Goal: Navigation & Orientation: Understand site structure

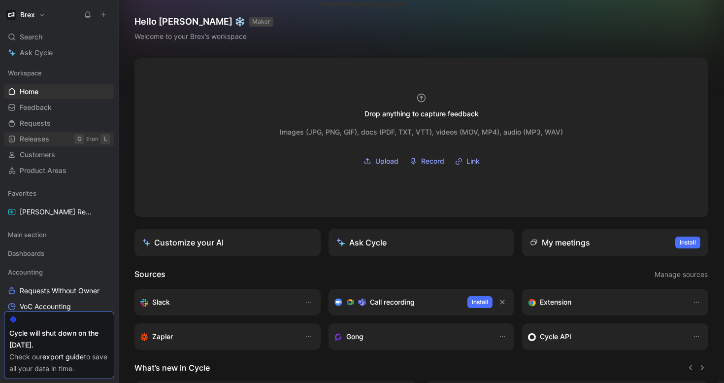
click at [40, 139] on span "Releases" at bounding box center [35, 139] width 30 height 10
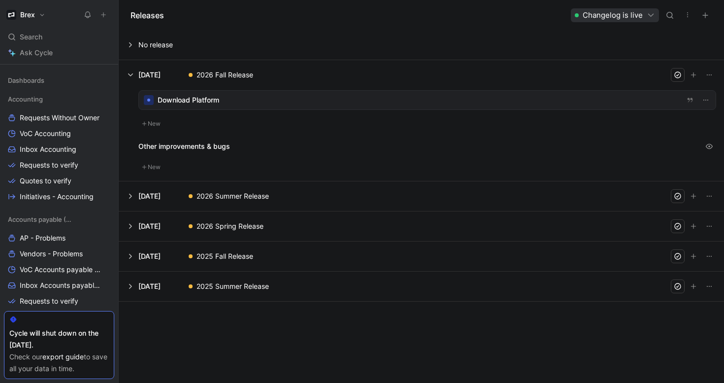
scroll to position [194, 0]
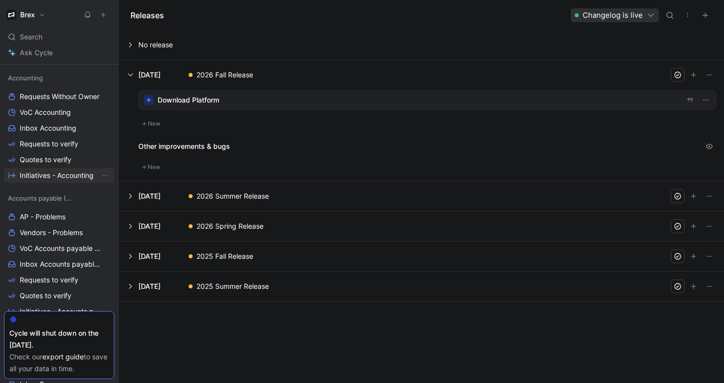
click at [49, 177] on span "Initiatives - Accounting" at bounding box center [57, 175] width 74 height 10
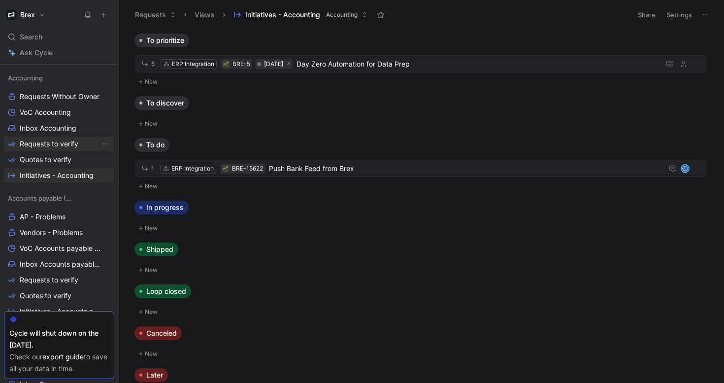
click at [54, 148] on span "Requests to verify" at bounding box center [49, 144] width 59 height 10
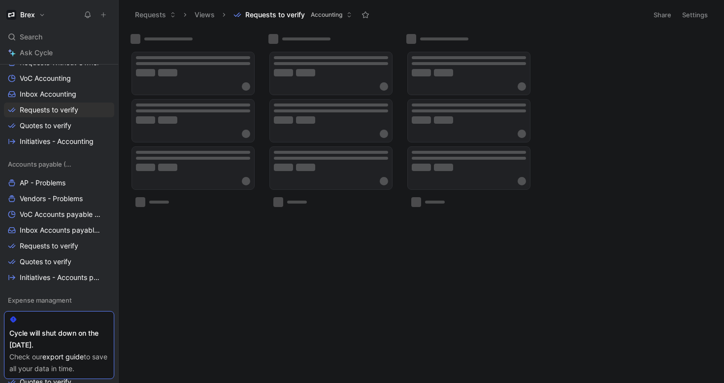
scroll to position [268, 0]
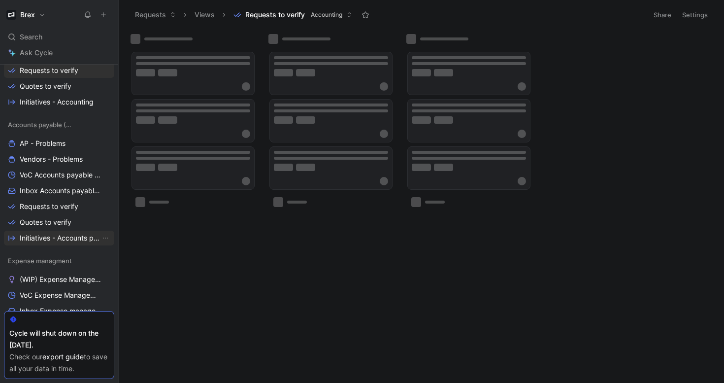
click at [53, 241] on span "Initiatives - Accounts payable (AP)" at bounding box center [60, 238] width 81 height 10
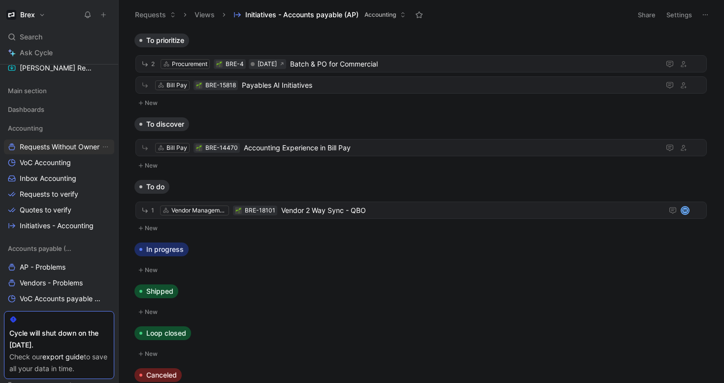
scroll to position [142, 0]
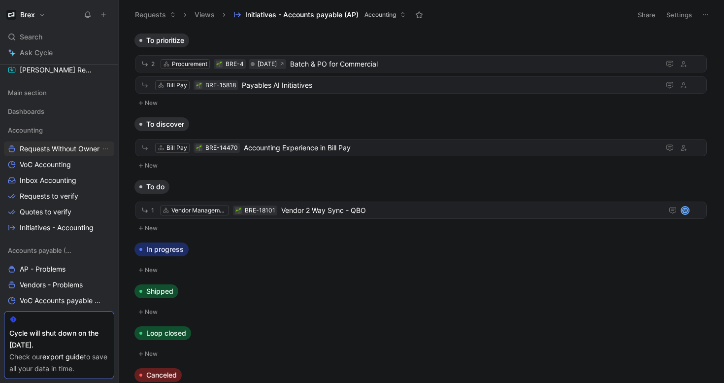
click at [55, 149] on span "Requests Without Owner" at bounding box center [60, 149] width 80 height 10
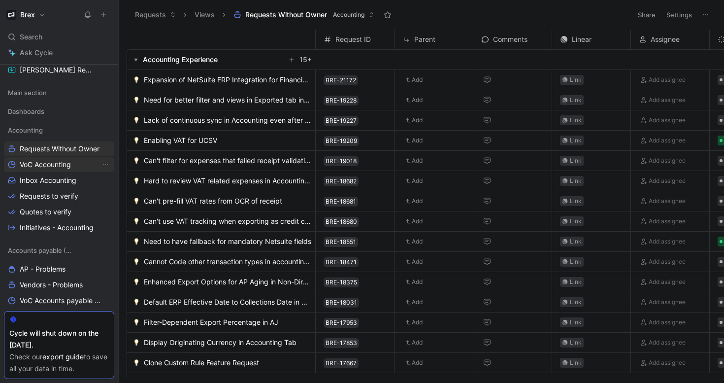
click at [55, 165] on span "VoC Accounting" at bounding box center [45, 165] width 51 height 10
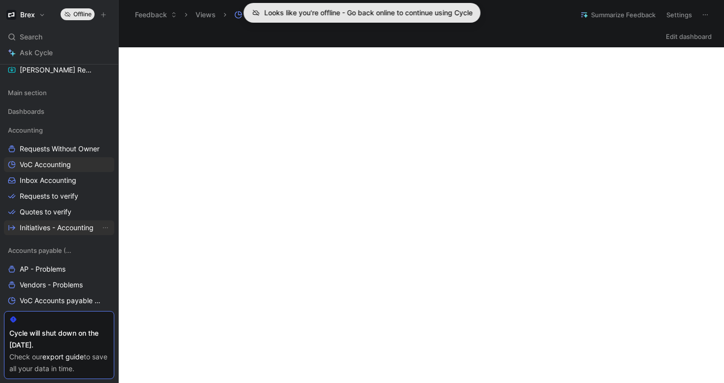
scroll to position [142, 0]
